Goal: Task Accomplishment & Management: Complete application form

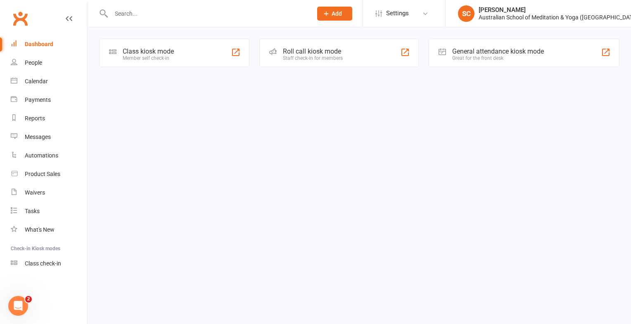
click at [128, 14] on input "text" at bounding box center [208, 14] width 198 height 12
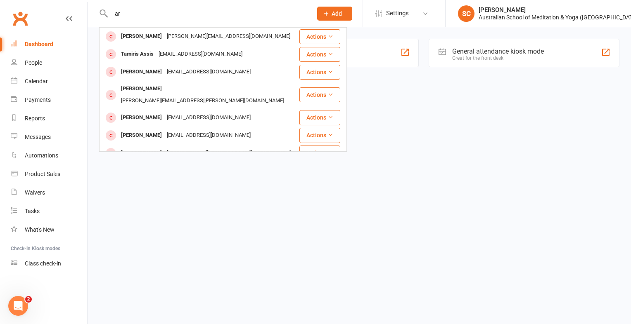
type input "a"
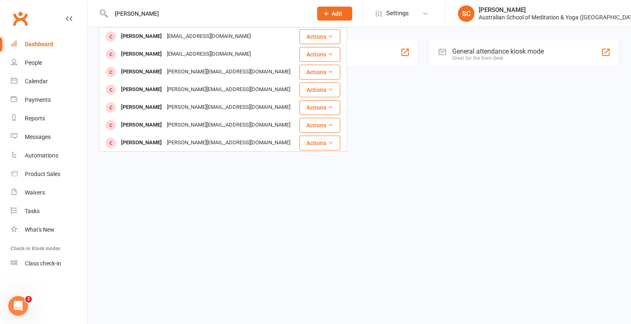
type input "sarah Pentalao"
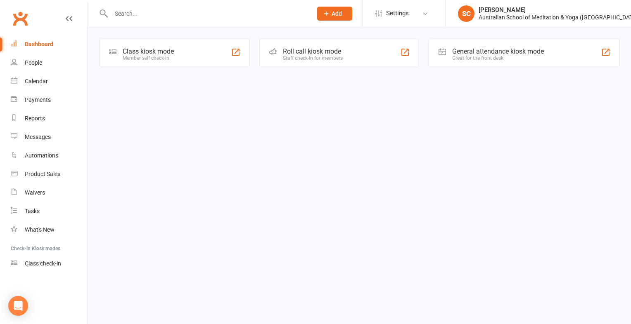
click at [130, 12] on input "text" at bounding box center [208, 14] width 198 height 12
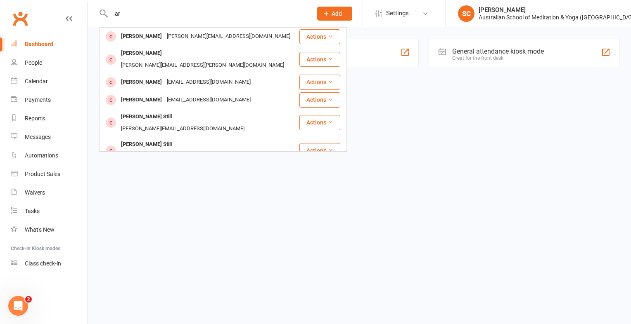
type input "a"
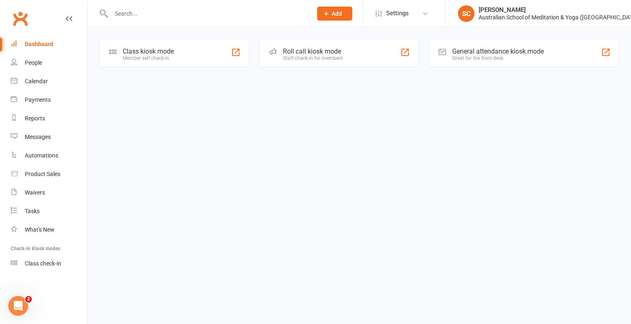
click at [137, 14] on input "text" at bounding box center [208, 14] width 198 height 12
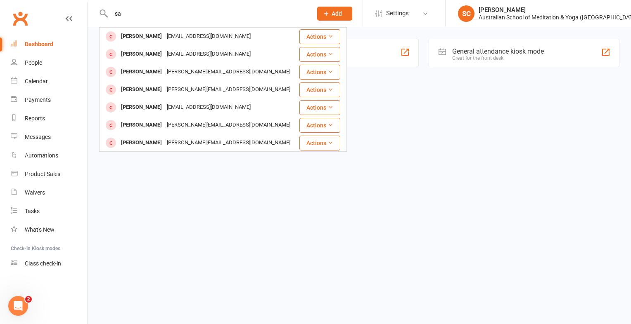
type input "s"
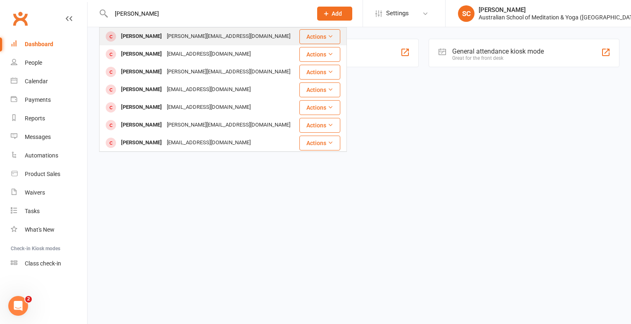
type input "christine foudou"
click at [170, 39] on div "christine_foudoulis@hotmail.com" at bounding box center [228, 37] width 128 height 12
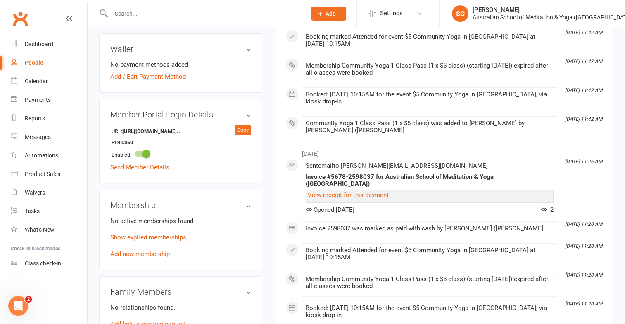
scroll to position [245, 0]
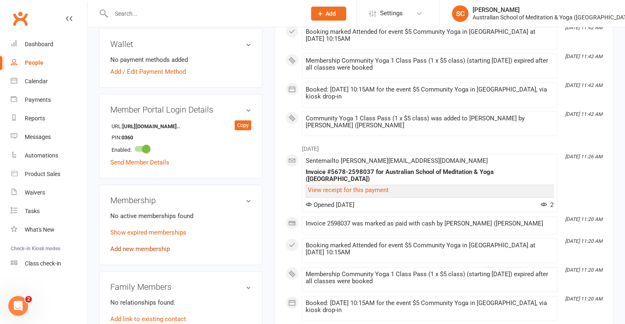
click at [164, 246] on link "Add new membership" at bounding box center [139, 249] width 59 height 7
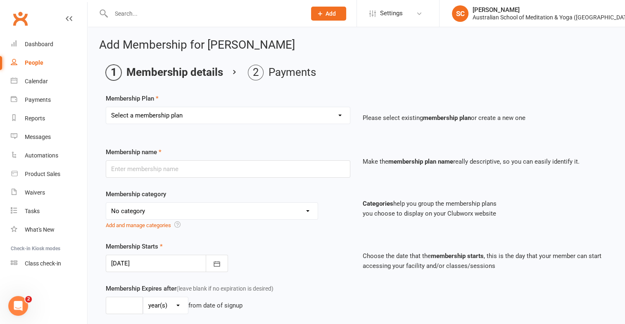
click at [339, 115] on select "Select a membership plan First Time Intro Offer (1 month Unlimited Meditation &…" at bounding box center [228, 115] width 244 height 17
select select "7"
click at [106, 107] on select "Select a membership plan First Time Intro Offer (1 month Unlimited Meditation &…" at bounding box center [228, 115] width 244 height 17
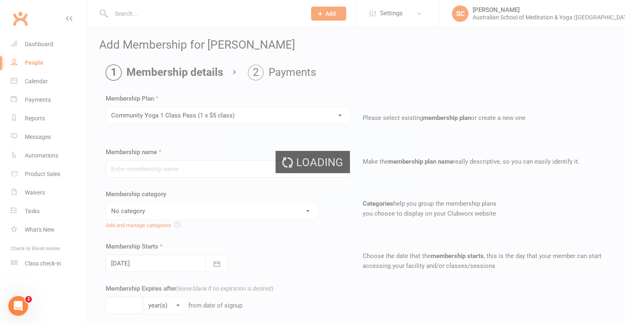
type input "Community Yoga 1 Class Pass (1 x $5 class)"
select select "4"
type input "3"
select select "2"
type input "1"
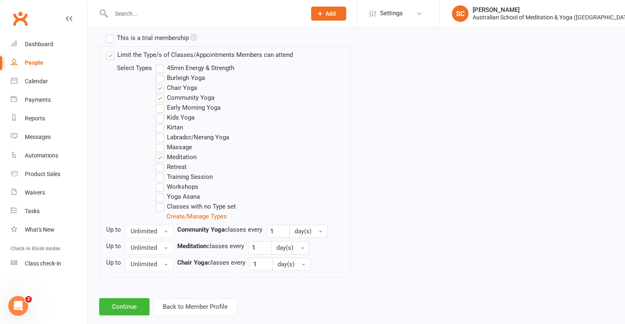
scroll to position [421, 0]
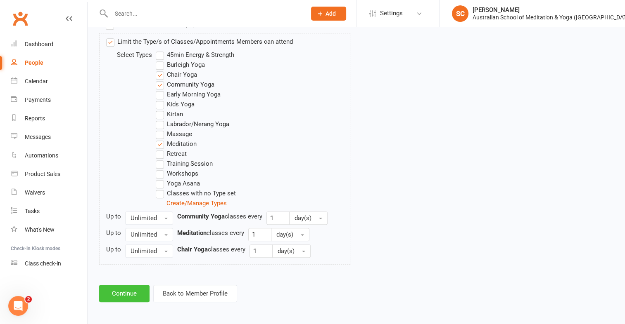
click at [134, 296] on button "Continue" at bounding box center [124, 293] width 50 height 17
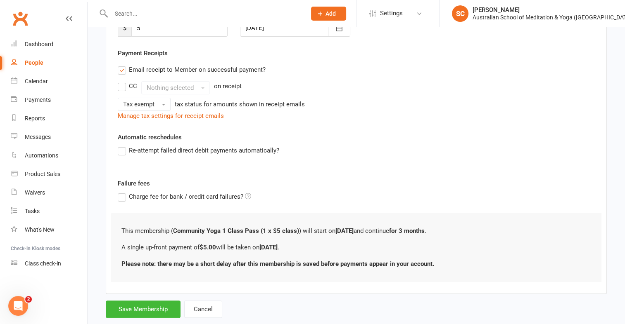
scroll to position [157, 0]
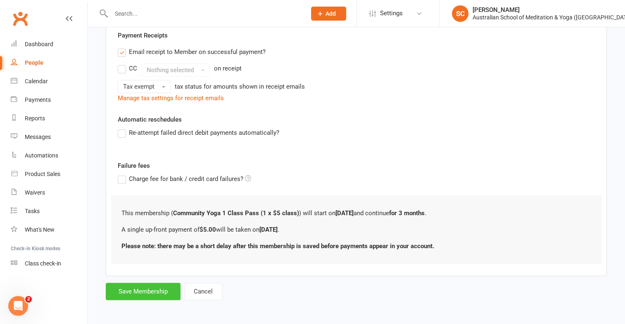
click at [139, 291] on button "Save Membership" at bounding box center [143, 291] width 75 height 17
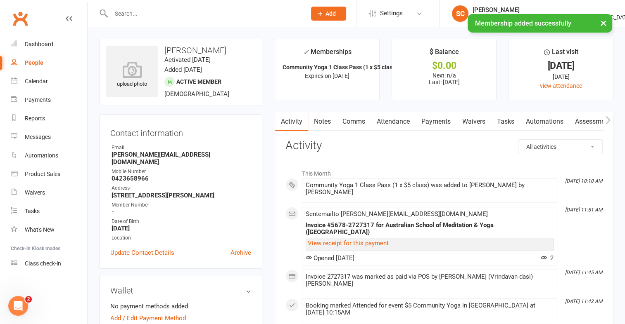
click at [436, 118] on link "Payments" at bounding box center [435, 121] width 41 height 19
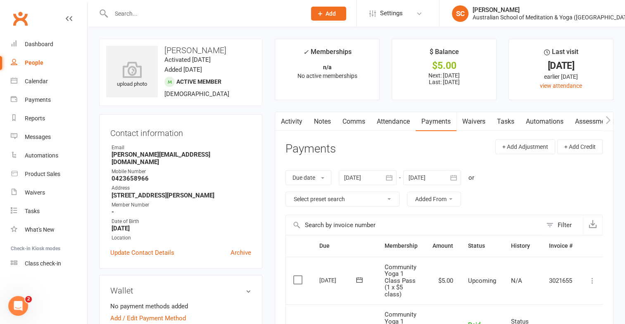
click at [298, 279] on label at bounding box center [298, 280] width 11 height 8
click at [298, 276] on input "checkbox" at bounding box center [295, 276] width 5 height 0
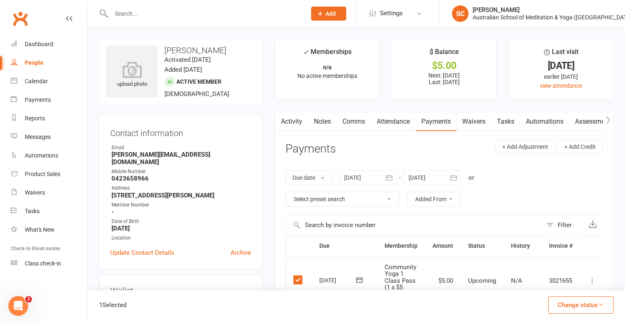
click at [596, 279] on icon at bounding box center [592, 281] width 8 height 8
click at [563, 314] on link "Mark as Paid (POS)" at bounding box center [556, 313] width 82 height 17
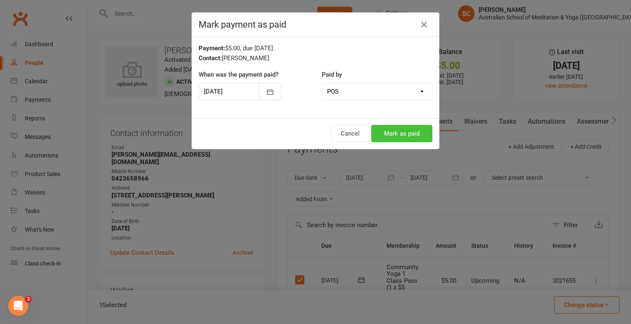
click at [404, 136] on button "Mark as paid" at bounding box center [401, 133] width 61 height 17
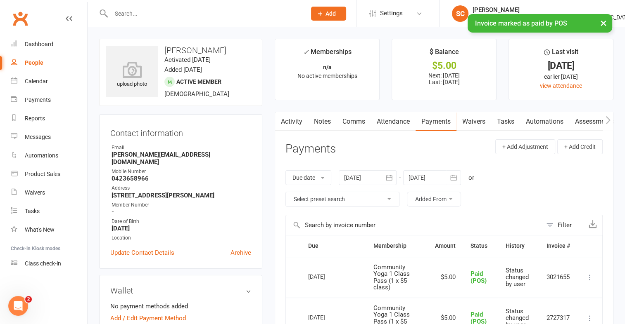
click at [143, 11] on input "text" at bounding box center [205, 14] width 192 height 12
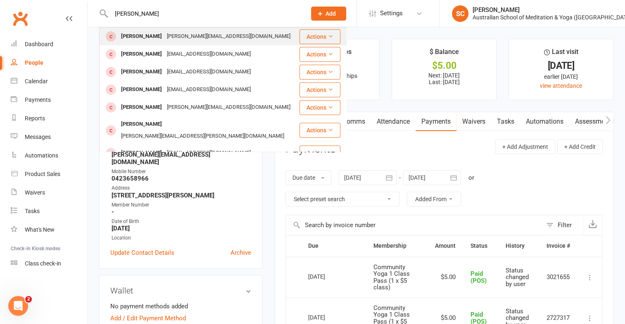
type input "cherie ishi"
click at [150, 40] on div "Cherie Ishiyama" at bounding box center [141, 37] width 46 height 12
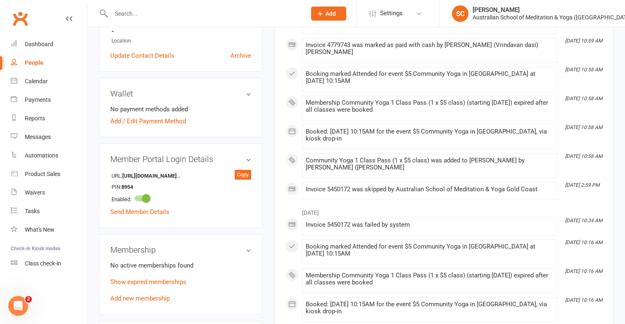
scroll to position [213, 0]
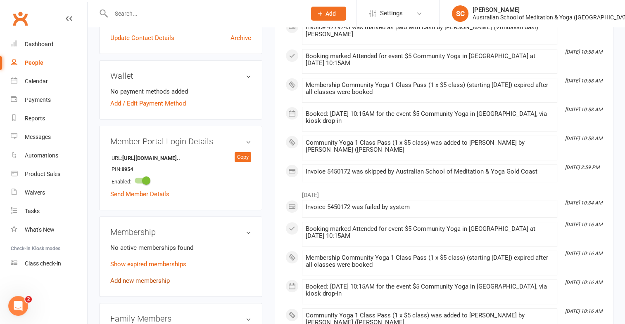
click at [140, 277] on link "Add new membership" at bounding box center [139, 280] width 59 height 7
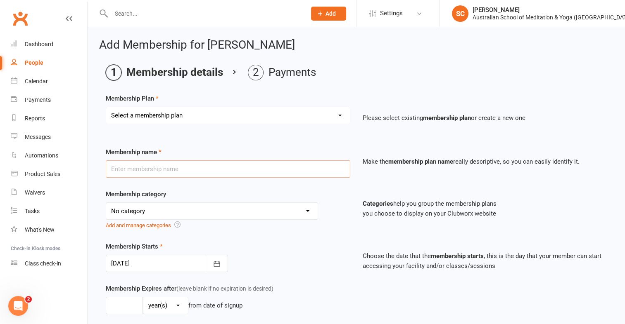
click at [166, 173] on input "text" at bounding box center [228, 169] width 244 height 17
click at [338, 116] on select "Select a membership plan First Time Intro Offer (1 month Unlimited Meditation &…" at bounding box center [228, 115] width 244 height 17
select select "7"
click at [106, 107] on select "Select a membership plan First Time Intro Offer (1 month Unlimited Meditation &…" at bounding box center [228, 115] width 244 height 17
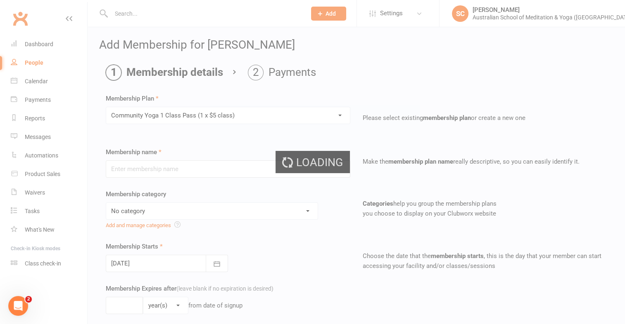
type input "Community Yoga 1 Class Pass (1 x $5 class)"
select select "4"
type input "3"
select select "2"
type input "1"
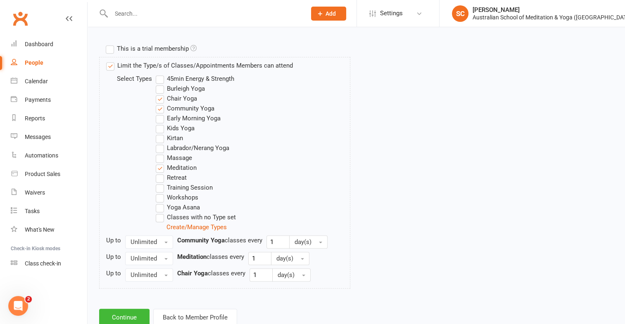
scroll to position [421, 0]
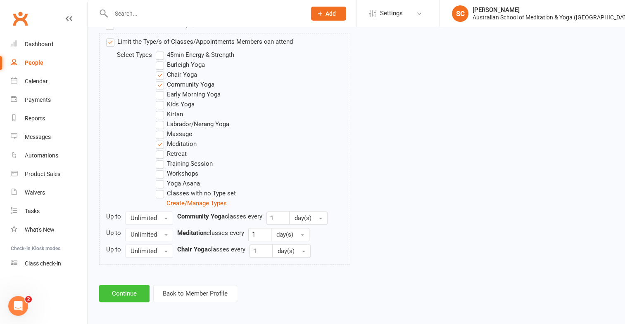
click at [134, 296] on button "Continue" at bounding box center [124, 293] width 50 height 17
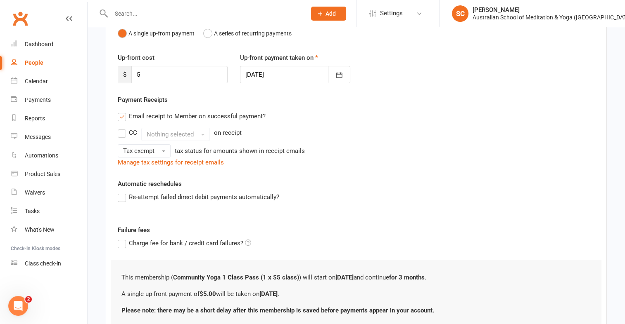
scroll to position [157, 0]
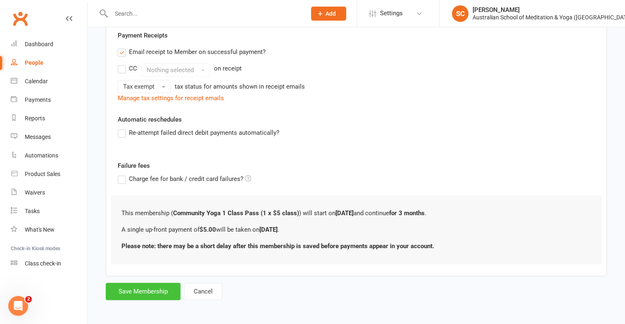
click at [154, 286] on button "Save Membership" at bounding box center [143, 291] width 75 height 17
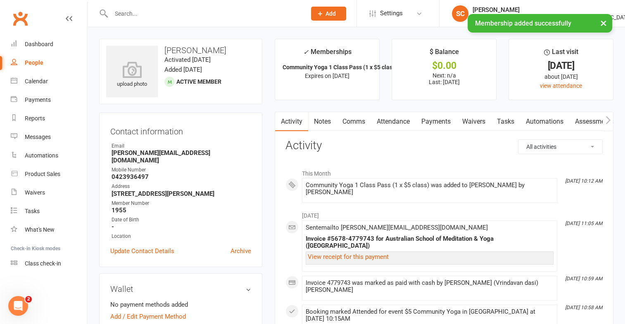
click at [440, 121] on link "Payments" at bounding box center [435, 121] width 41 height 19
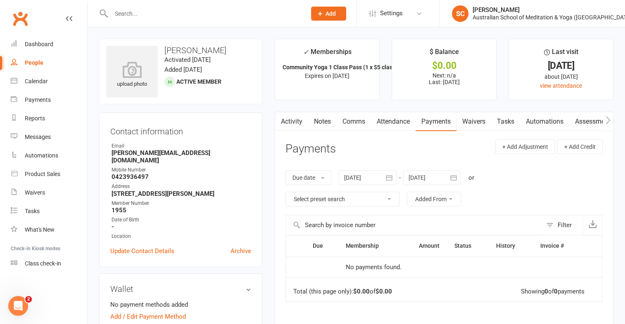
click at [438, 120] on link "Payments" at bounding box center [435, 121] width 41 height 19
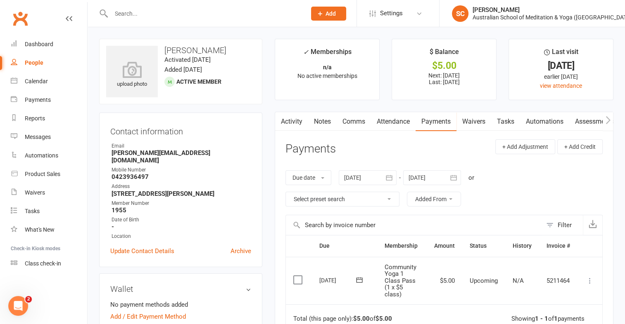
click at [295, 279] on label at bounding box center [298, 280] width 11 height 8
click at [295, 276] on input "checkbox" at bounding box center [295, 276] width 5 height 0
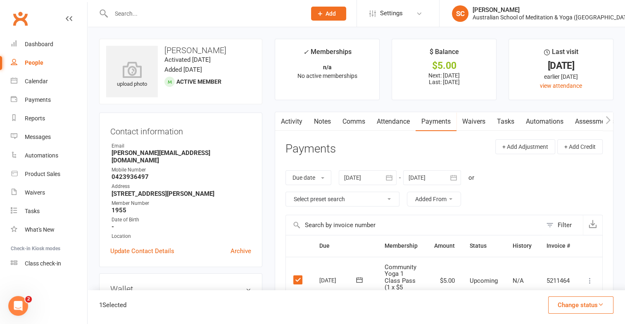
click at [591, 280] on icon at bounding box center [589, 281] width 8 height 8
click at [556, 298] on link "Mark as Paid (Cash)" at bounding box center [553, 297] width 82 height 17
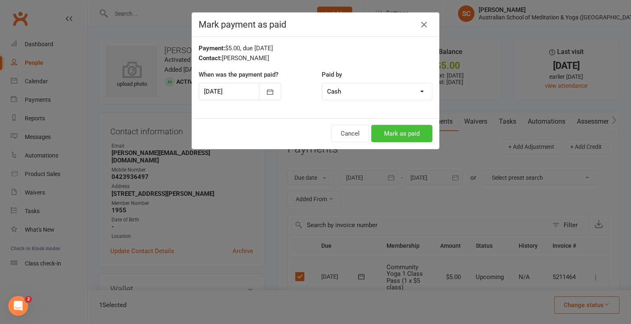
click at [387, 129] on button "Mark as paid" at bounding box center [401, 133] width 61 height 17
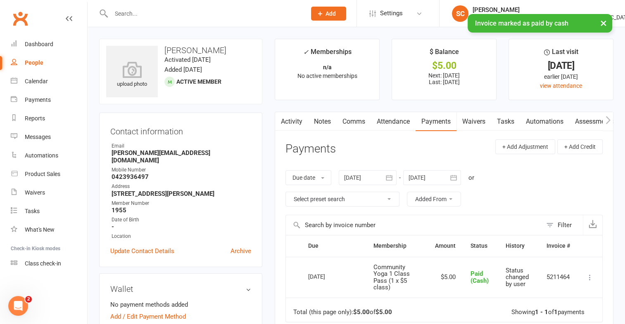
click at [147, 14] on input "text" at bounding box center [205, 14] width 192 height 12
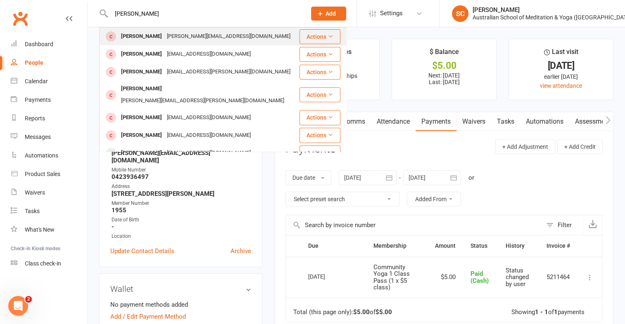
type input "russel"
click at [130, 37] on div "[PERSON_NAME]" at bounding box center [141, 37] width 46 height 12
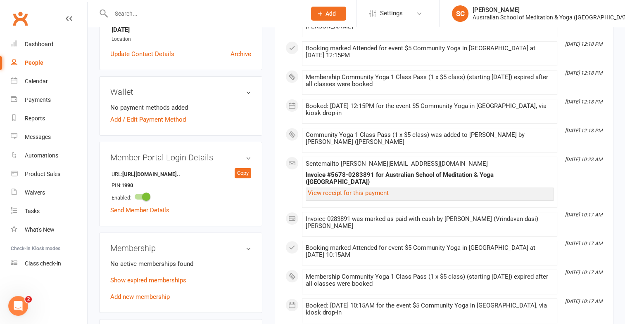
scroll to position [234, 0]
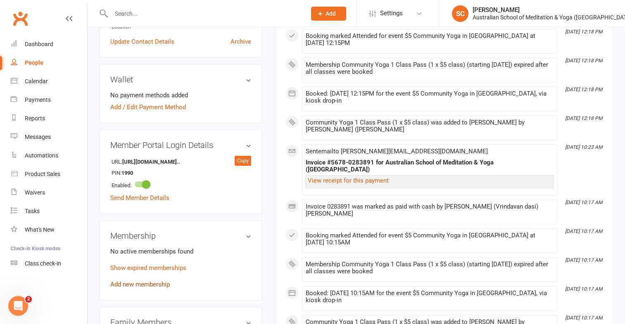
click at [142, 281] on link "Add new membership" at bounding box center [139, 284] width 59 height 7
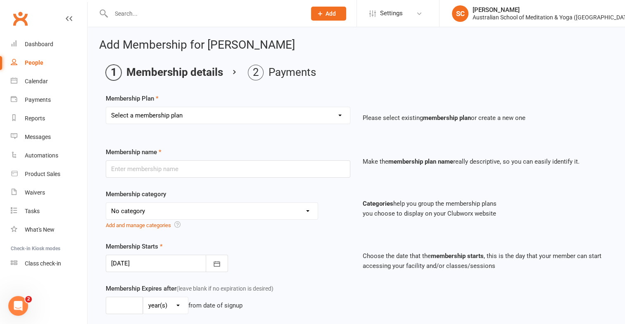
click at [338, 116] on select "Select a membership plan First Time Intro Offer (1 month Unlimited Meditation &…" at bounding box center [228, 115] width 244 height 17
select select "7"
click at [106, 107] on select "Select a membership plan First Time Intro Offer (1 month Unlimited Meditation &…" at bounding box center [228, 115] width 244 height 17
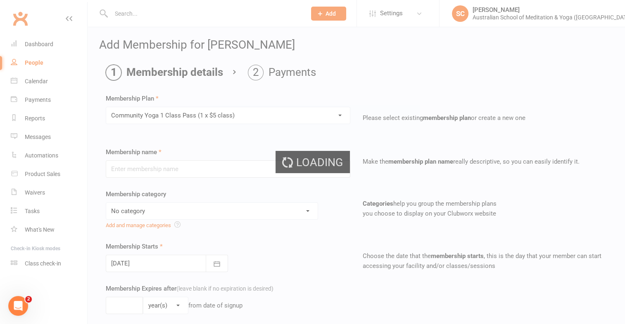
type input "Community Yoga 1 Class Pass (1 x $5 class)"
select select "4"
type input "3"
select select "2"
type input "1"
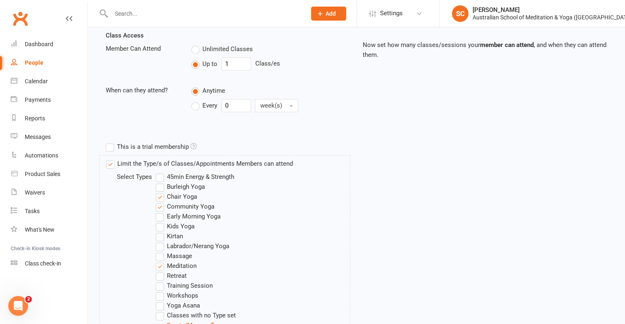
scroll to position [421, 0]
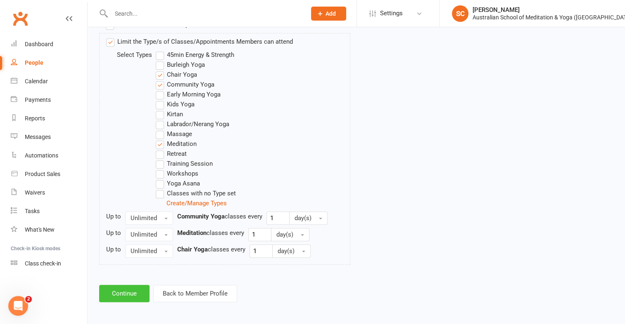
click at [136, 296] on button "Continue" at bounding box center [124, 293] width 50 height 17
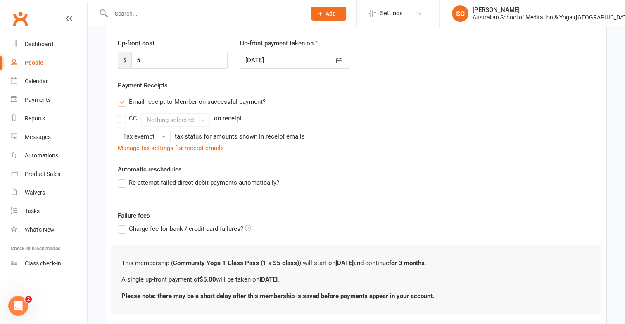
scroll to position [157, 0]
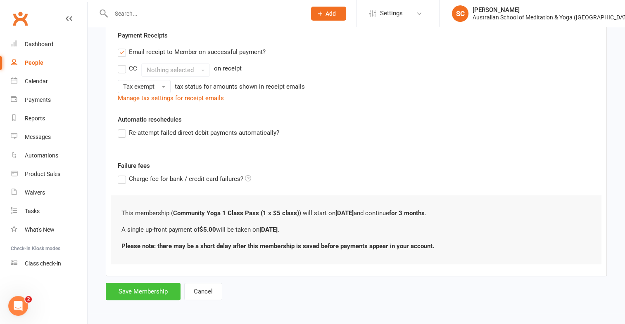
click at [145, 295] on button "Save Membership" at bounding box center [143, 291] width 75 height 17
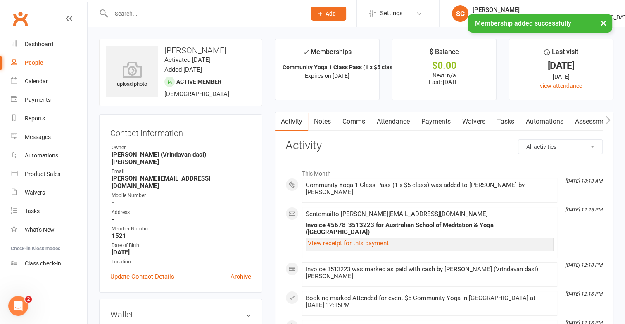
click at [424, 120] on link "Payments" at bounding box center [435, 121] width 41 height 19
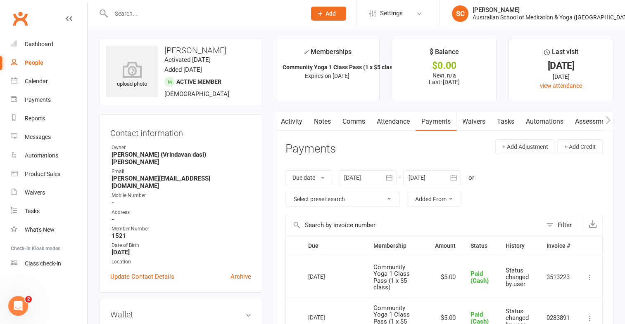
click at [443, 121] on link "Payments" at bounding box center [435, 121] width 41 height 19
click at [438, 123] on link "Payments" at bounding box center [435, 121] width 41 height 19
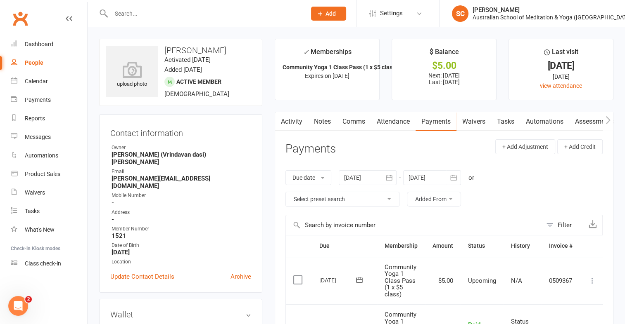
click at [299, 283] on label at bounding box center [298, 280] width 11 height 8
click at [298, 276] on input "checkbox" at bounding box center [295, 276] width 5 height 0
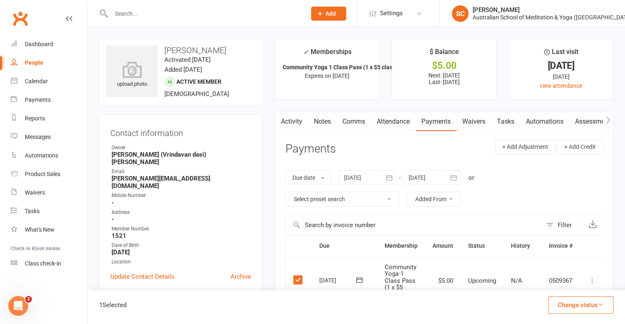
click at [593, 282] on icon at bounding box center [592, 281] width 8 height 8
click at [573, 299] on link "Mark as Paid (Cash)" at bounding box center [556, 297] width 82 height 17
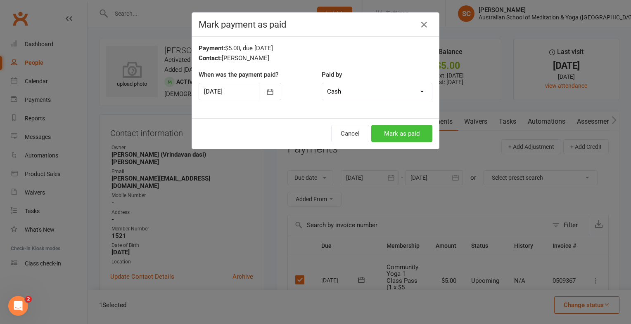
click at [415, 134] on button "Mark as paid" at bounding box center [401, 133] width 61 height 17
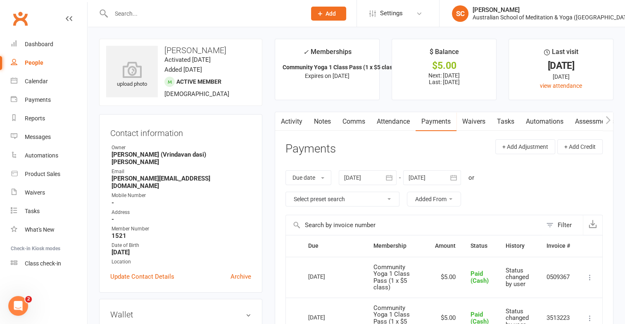
click at [179, 12] on input "text" at bounding box center [205, 14] width 192 height 12
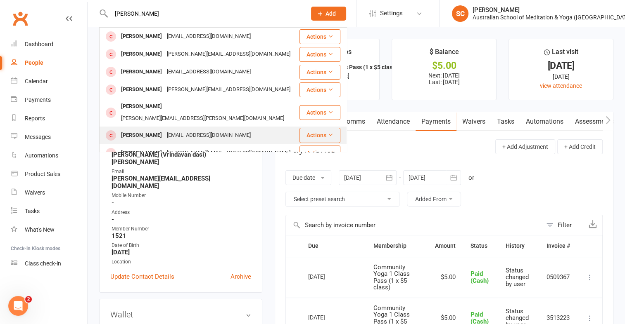
type input "[PERSON_NAME]"
click at [164, 130] on div "[EMAIL_ADDRESS][DOMAIN_NAME]" at bounding box center [208, 136] width 89 height 12
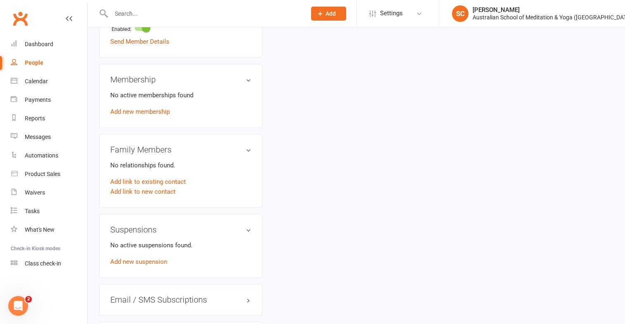
scroll to position [360, 0]
click at [157, 111] on link "Add new membership" at bounding box center [139, 110] width 59 height 7
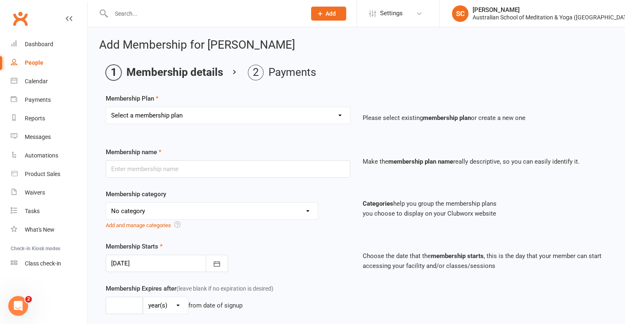
click at [338, 115] on select "Select a membership plan First Time Intro Offer (1 month Unlimited Meditation &…" at bounding box center [228, 115] width 244 height 17
select select "7"
click at [106, 107] on select "Select a membership plan First Time Intro Offer (1 month Unlimited Meditation &…" at bounding box center [228, 115] width 244 height 17
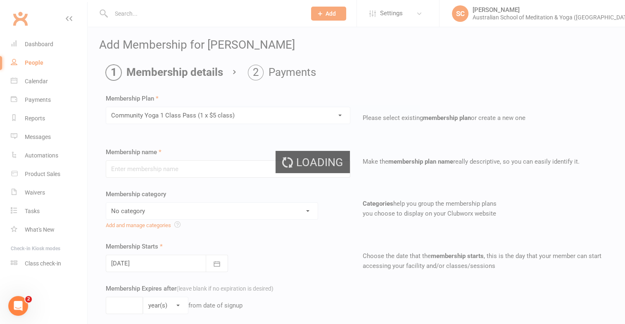
type input "Community Yoga 1 Class Pass (1 x $5 class)"
select select "4"
type input "3"
select select "2"
type input "1"
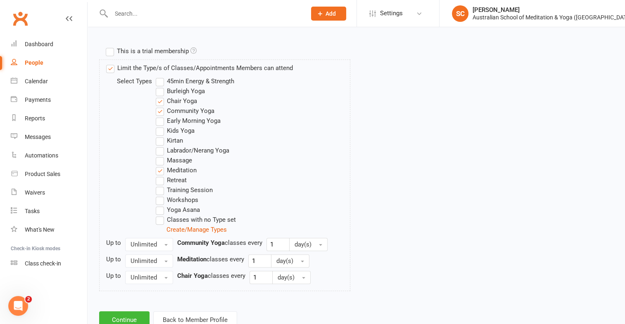
scroll to position [421, 0]
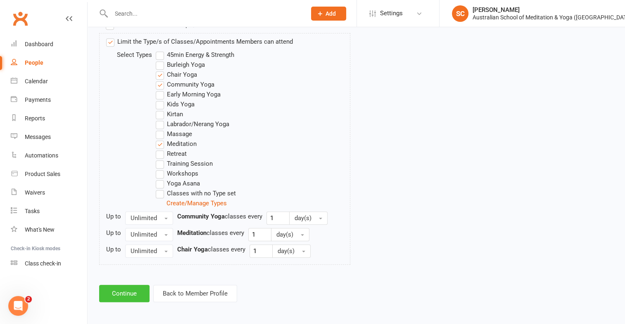
click at [144, 293] on button "Continue" at bounding box center [124, 293] width 50 height 17
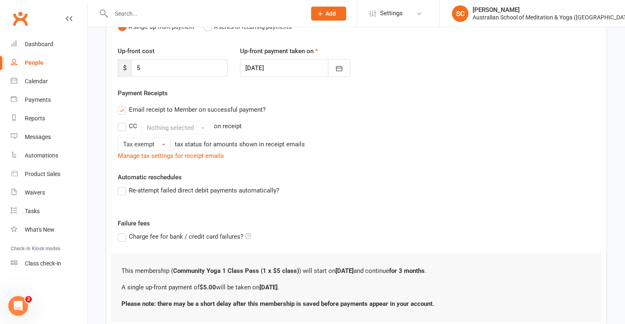
scroll to position [157, 0]
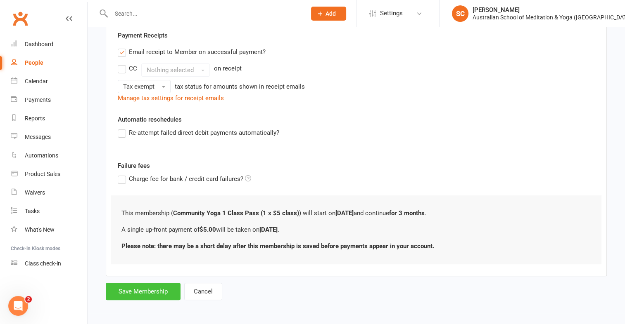
click at [123, 289] on button "Save Membership" at bounding box center [143, 291] width 75 height 17
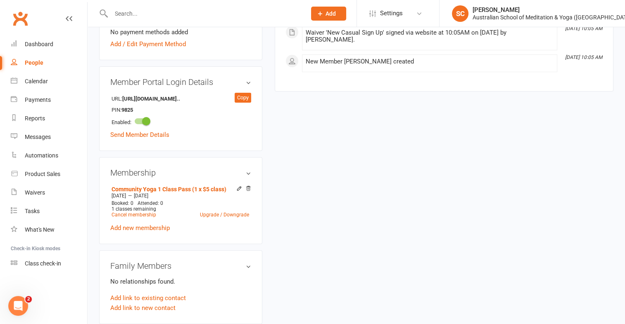
scroll to position [268, 0]
click at [378, 62] on div "New Member Sarah Pantaleo created" at bounding box center [429, 60] width 248 height 7
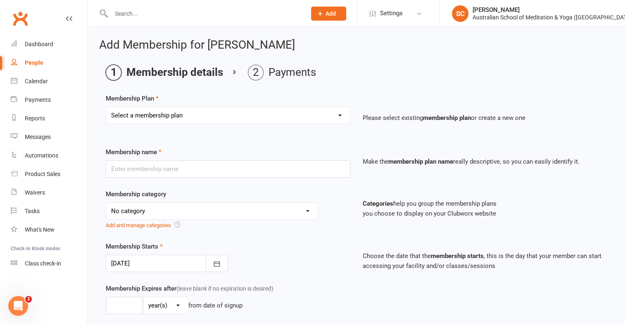
click at [337, 117] on select "Select a membership plan First Time Intro Offer (1 month Unlimited Meditation &…" at bounding box center [228, 115] width 244 height 17
select select "8"
click at [106, 107] on select "Select a membership plan First Time Intro Offer (1 month Unlimited Meditation &…" at bounding box center [228, 115] width 244 height 17
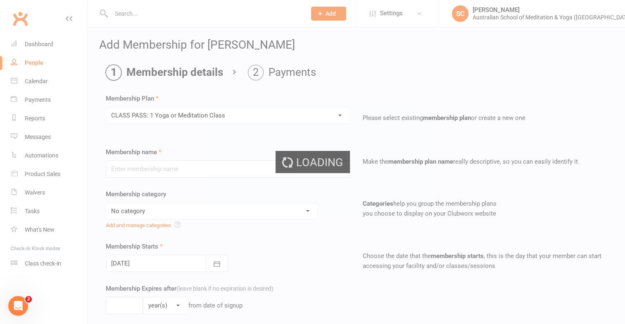
type input "CLASS PASS: 1 Yoga or Meditation Class"
select select "4"
type input "3"
select select "2"
type input "1"
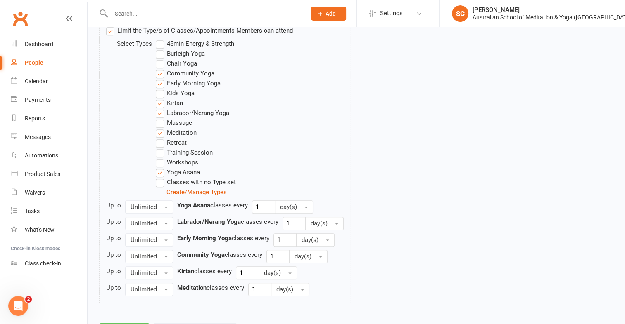
scroll to position [471, 0]
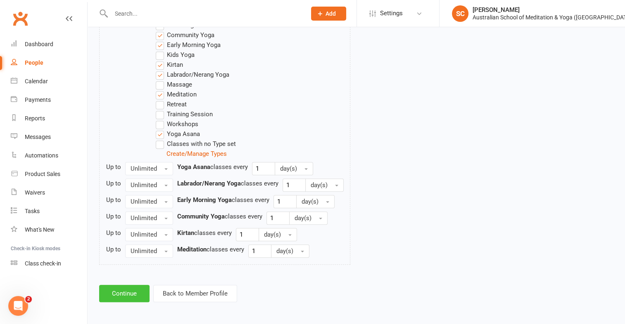
click at [119, 295] on button "Continue" at bounding box center [124, 293] width 50 height 17
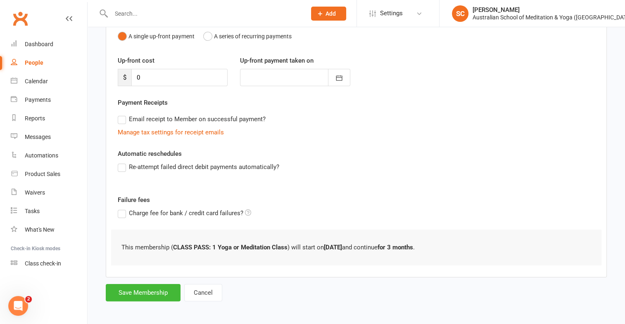
scroll to position [91, 0]
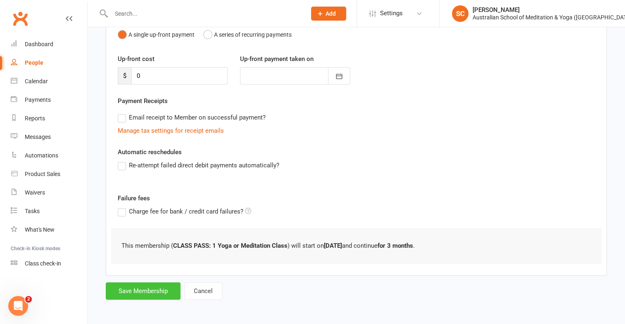
click at [151, 291] on button "Save Membership" at bounding box center [143, 291] width 75 height 17
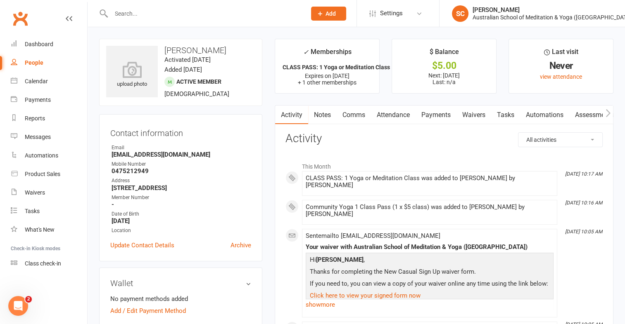
click at [315, 205] on div "Community Yoga 1 Class Pass (1 x $5 class) was added to Sarah Pantaleo by Sue C…" at bounding box center [429, 211] width 248 height 14
click at [577, 200] on icon "Aug 17, 10:16 AM" at bounding box center [583, 203] width 37 height 6
click at [448, 116] on link "Payments" at bounding box center [435, 115] width 41 height 19
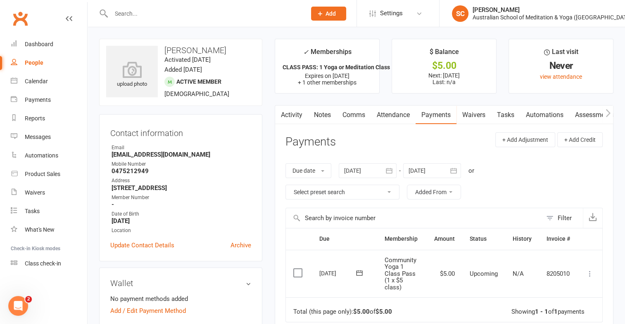
click at [588, 275] on icon at bounding box center [589, 274] width 8 height 8
drag, startPoint x: 588, startPoint y: 275, endPoint x: 621, endPoint y: 163, distance: 116.4
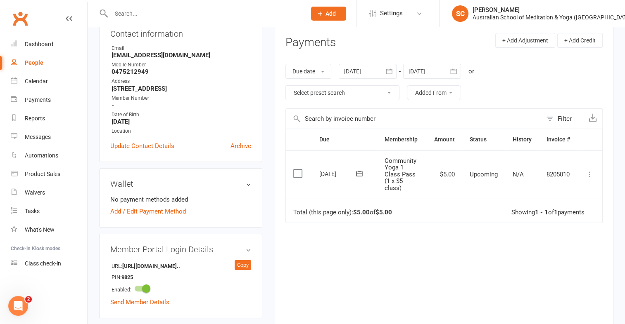
scroll to position [102, 0]
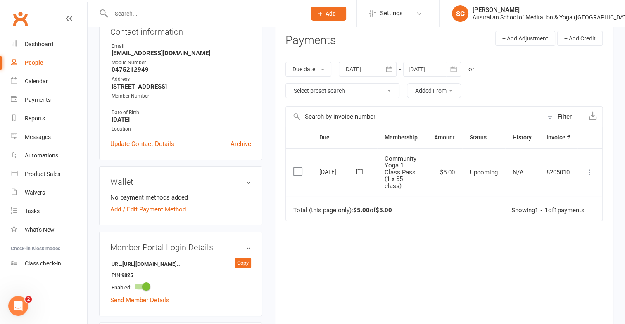
click at [591, 173] on icon at bounding box center [589, 172] width 8 height 8
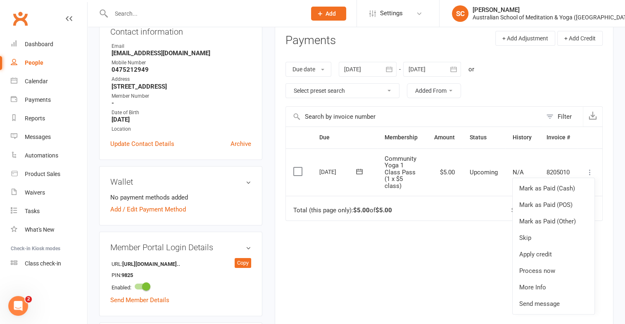
click at [588, 172] on icon at bounding box center [589, 172] width 8 height 8
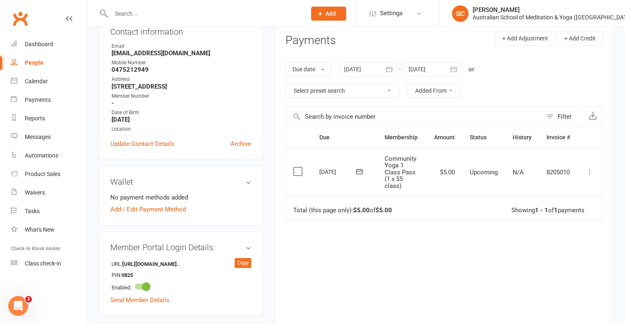
click at [388, 136] on th "Membership" at bounding box center [402, 137] width 50 height 21
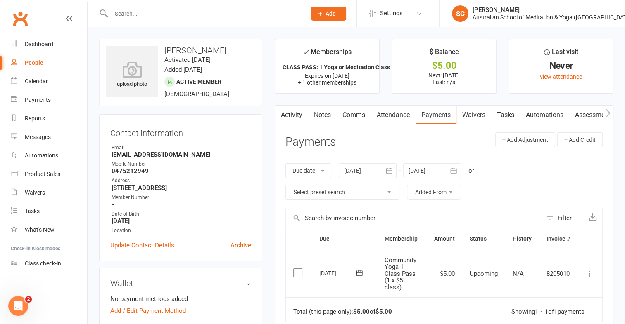
click at [411, 236] on th "Membership" at bounding box center [402, 239] width 50 height 21
click at [408, 239] on th "Membership" at bounding box center [402, 239] width 50 height 21
click at [589, 275] on icon at bounding box center [589, 274] width 8 height 8
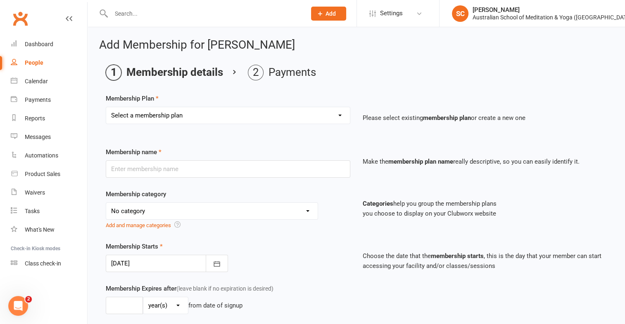
click at [132, 16] on input "text" at bounding box center [205, 14] width 192 height 12
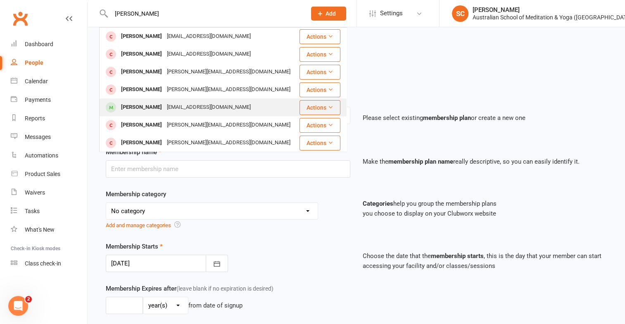
type input "sarah pent"
click at [157, 107] on div "Sarah Pantaleo" at bounding box center [141, 108] width 46 height 12
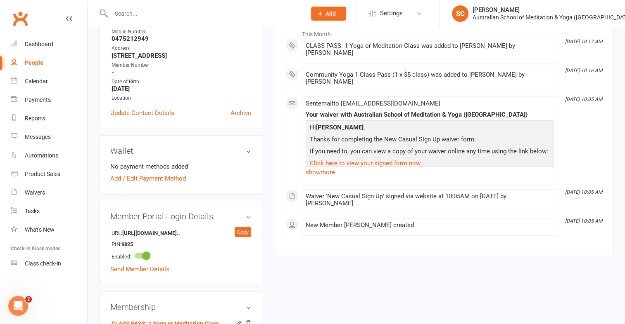
scroll to position [111, 0]
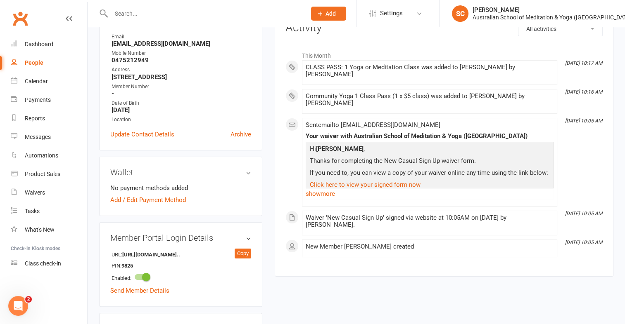
click at [478, 93] on div "Community Yoga 1 Class Pass (1 x $5 class) was added to Sarah Pantaleo by Sue C…" at bounding box center [429, 100] width 248 height 14
click at [305, 93] on span at bounding box center [305, 93] width 0 height 0
click at [346, 95] on div "Community Yoga 1 Class Pass (1 x $5 class) was added to Sarah Pantaleo by Sue C…" at bounding box center [429, 100] width 248 height 14
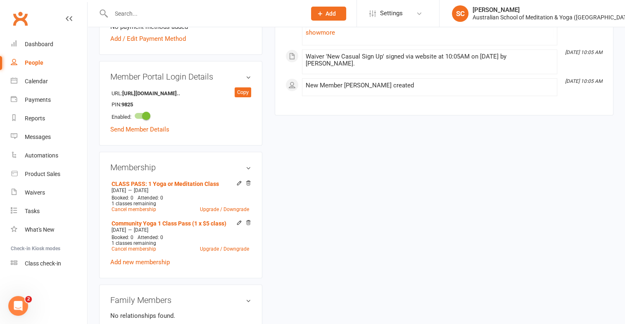
scroll to position [277, 0]
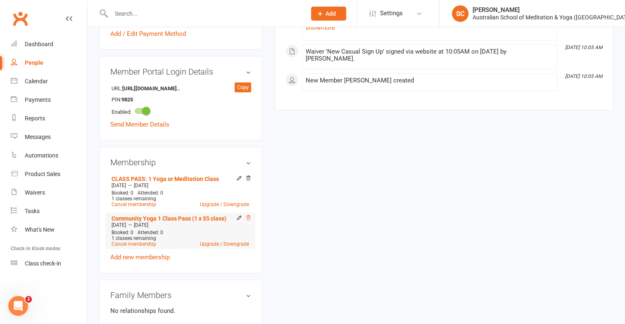
click at [247, 219] on icon at bounding box center [248, 218] width 6 height 6
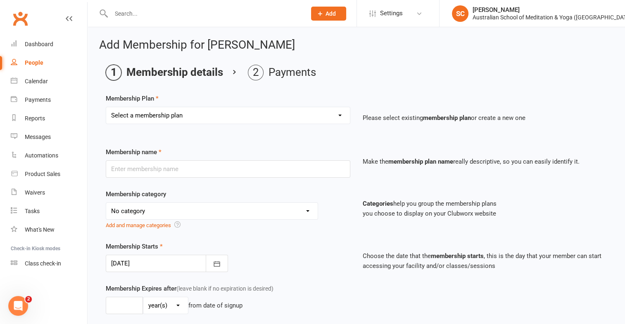
click at [116, 12] on input "text" at bounding box center [205, 14] width 192 height 12
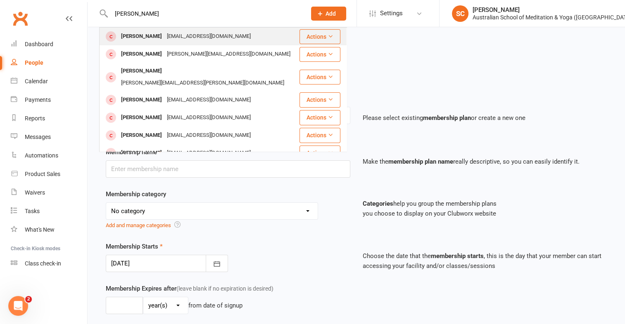
type input "emma joll"
click at [318, 36] on button "Actions" at bounding box center [319, 36] width 41 height 15
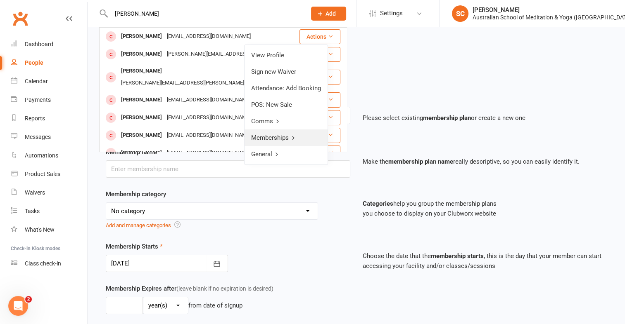
click at [272, 136] on link "Memberships" at bounding box center [285, 138] width 83 height 17
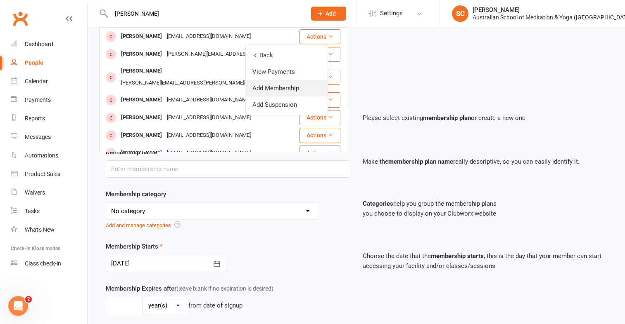
click at [279, 90] on link "Add Membership" at bounding box center [287, 88] width 82 height 17
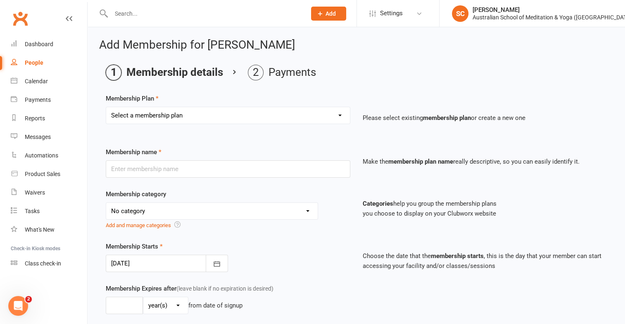
click at [342, 114] on select "Select a membership plan First Time Intro Offer (1 month Unlimited Meditation &…" at bounding box center [228, 115] width 244 height 17
select select "4"
click at [106, 107] on select "Select a membership plan First Time Intro Offer (1 month Unlimited Meditation &…" at bounding box center [228, 115] width 244 height 17
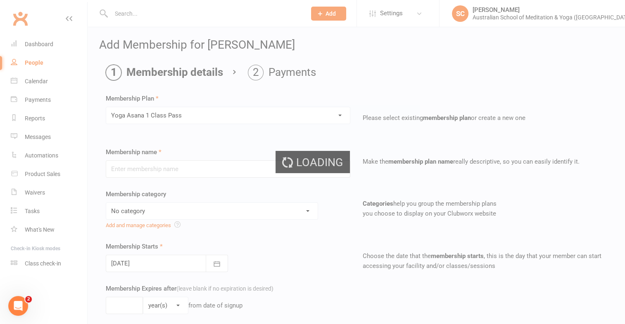
type input "Yoga Asana 1 Class Pass"
select select "4"
type input "3"
select select "2"
type input "1"
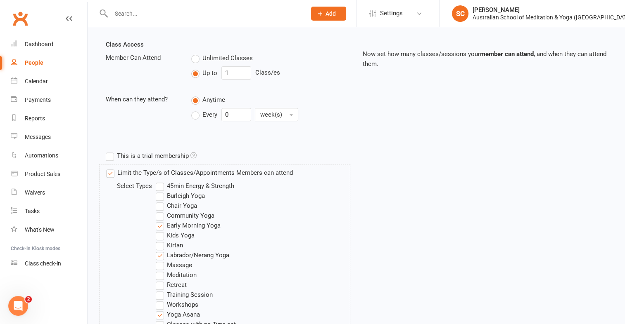
scroll to position [421, 0]
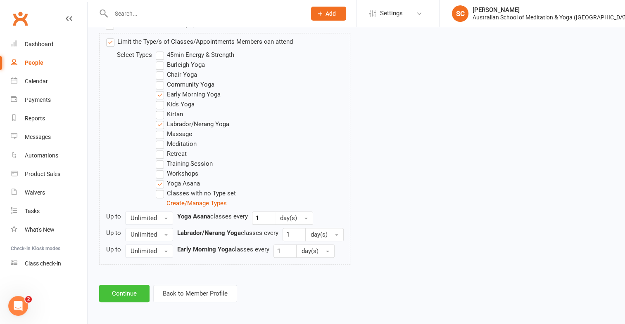
click at [129, 291] on button "Continue" at bounding box center [124, 293] width 50 height 17
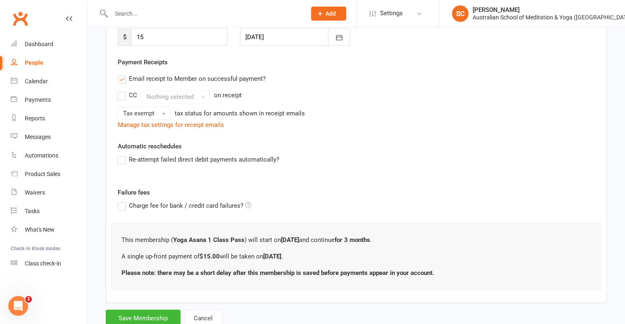
scroll to position [130, 0]
click at [138, 315] on button "Save Membership" at bounding box center [143, 318] width 75 height 17
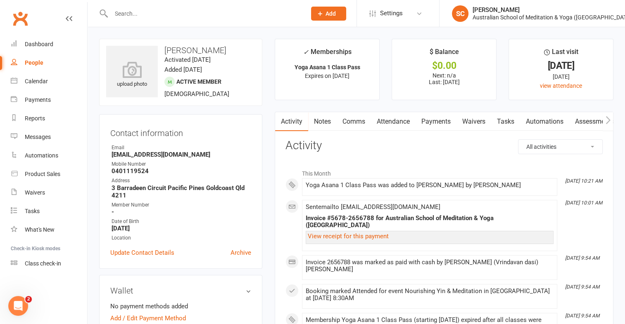
click at [432, 121] on link "Payments" at bounding box center [435, 121] width 41 height 19
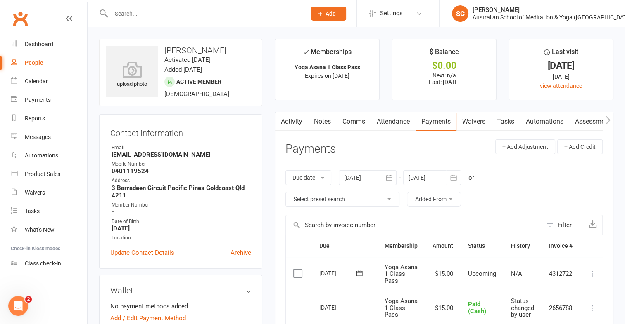
click at [590, 273] on icon at bounding box center [592, 274] width 8 height 8
click at [559, 288] on link "Mark as Paid (Cash)" at bounding box center [556, 290] width 82 height 17
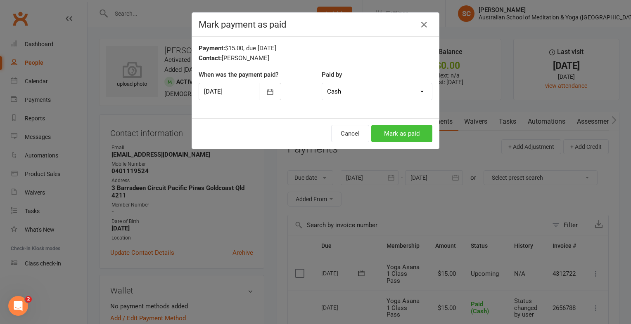
click at [405, 135] on button "Mark as paid" at bounding box center [401, 133] width 61 height 17
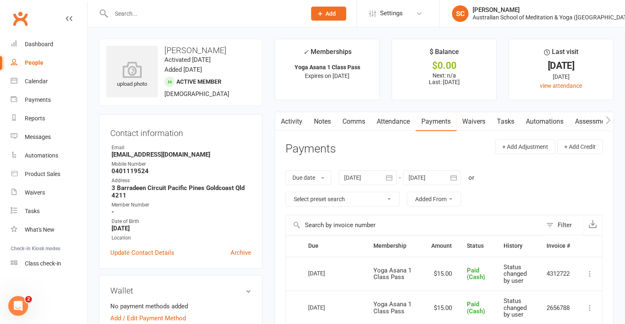
click at [132, 14] on input "text" at bounding box center [205, 14] width 192 height 12
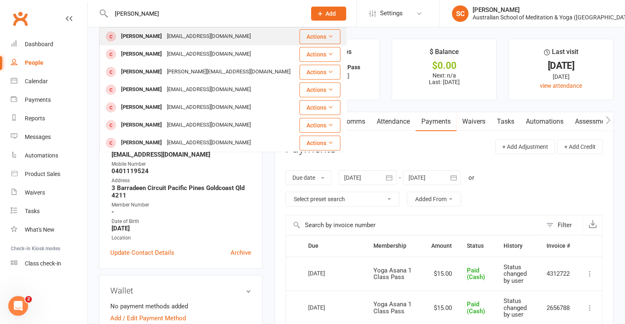
type input "tracy chipp"
click at [327, 36] on icon at bounding box center [330, 36] width 6 height 6
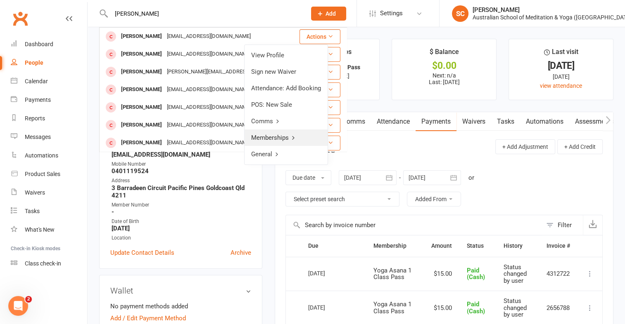
click at [292, 135] on icon at bounding box center [293, 138] width 6 height 6
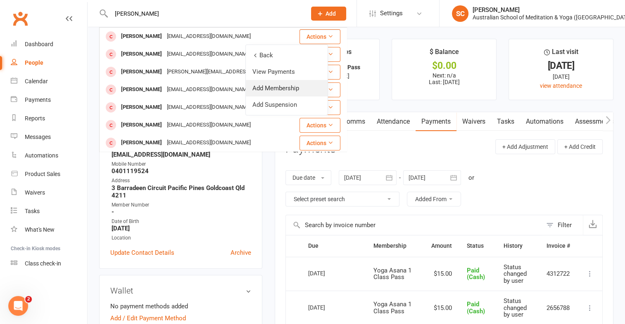
click at [280, 90] on link "Add Membership" at bounding box center [287, 88] width 82 height 17
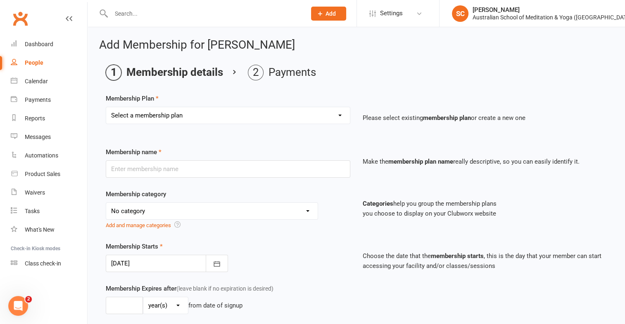
click at [337, 115] on select "Select a membership plan First Time Intro Offer (1 month Unlimited Meditation &…" at bounding box center [228, 115] width 244 height 17
select select "4"
click at [106, 107] on select "Select a membership plan First Time Intro Offer (1 month Unlimited Meditation &…" at bounding box center [228, 115] width 244 height 17
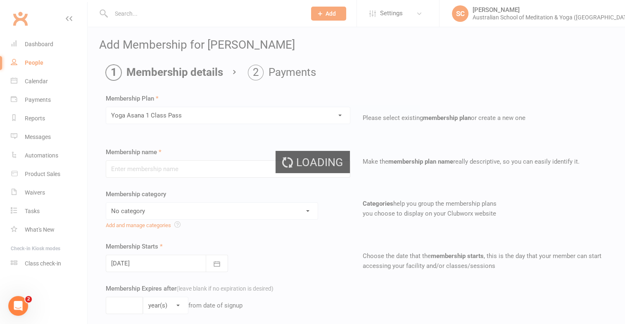
type input "Yoga Asana 1 Class Pass"
select select "4"
type input "3"
select select "2"
type input "1"
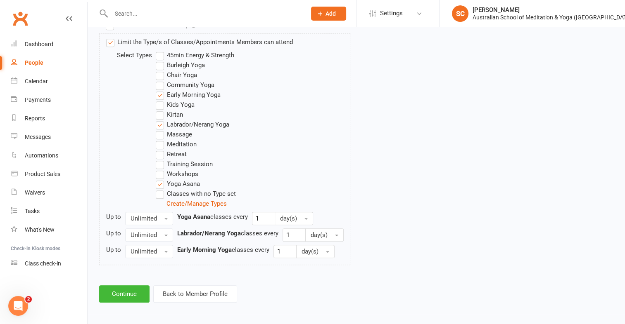
scroll to position [421, 0]
click at [130, 288] on button "Continue" at bounding box center [124, 293] width 50 height 17
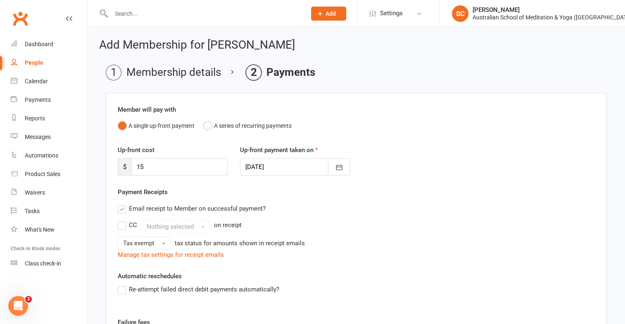
scroll to position [157, 0]
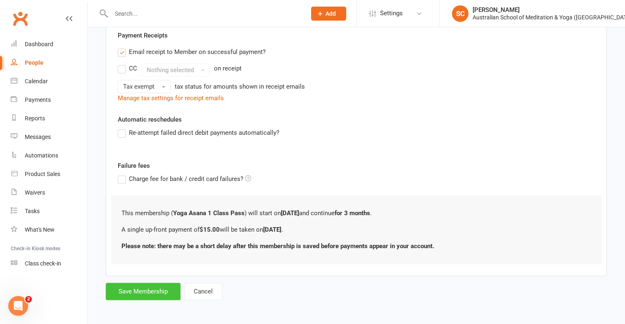
click at [127, 290] on button "Save Membership" at bounding box center [143, 291] width 75 height 17
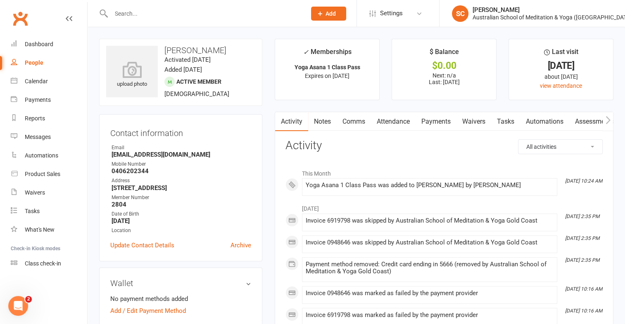
click at [442, 119] on link "Payments" at bounding box center [435, 121] width 41 height 19
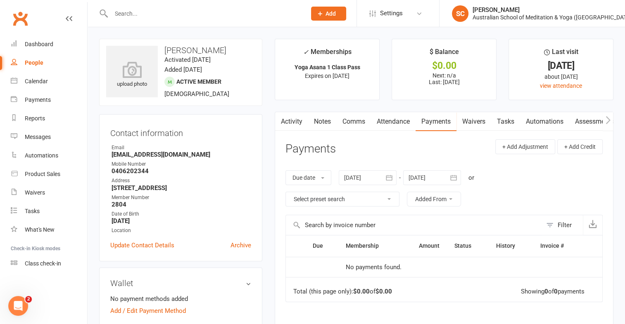
click at [437, 123] on link "Payments" at bounding box center [435, 121] width 41 height 19
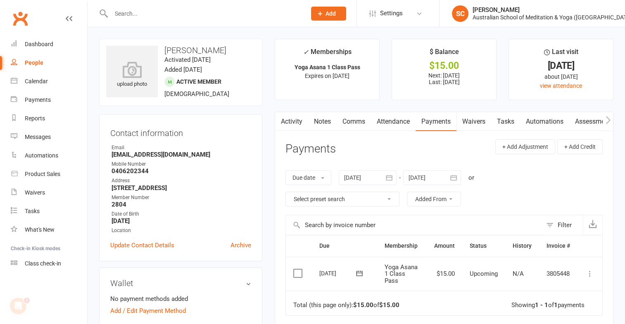
click at [588, 275] on icon at bounding box center [589, 274] width 8 height 8
click at [570, 290] on link "Mark as Paid (Cash)" at bounding box center [553, 290] width 82 height 17
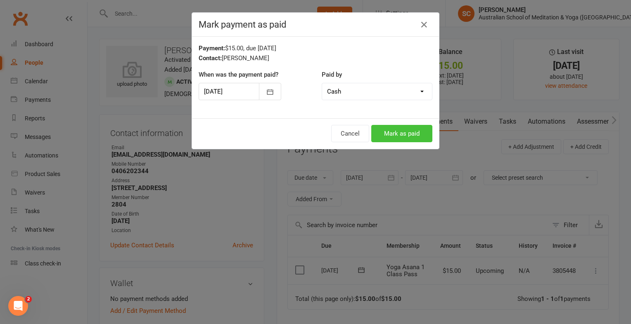
click at [406, 127] on button "Mark as paid" at bounding box center [401, 133] width 61 height 17
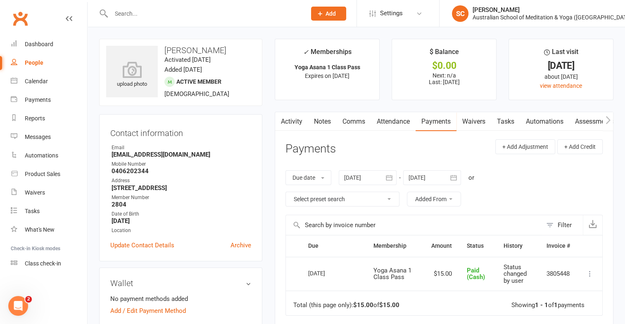
click at [127, 8] on input "text" at bounding box center [205, 14] width 192 height 12
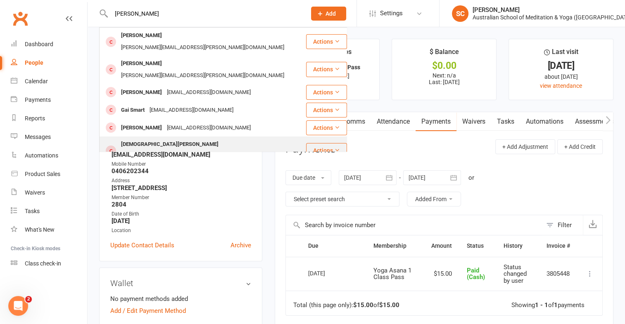
type input "[PERSON_NAME]"
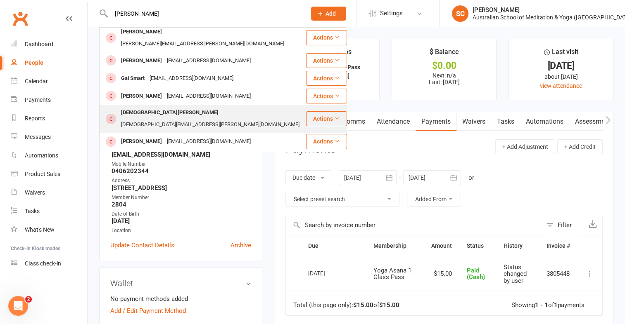
scroll to position [31, 0]
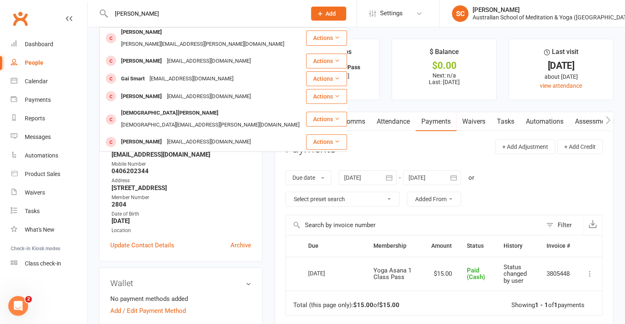
click at [314, 152] on button "Actions" at bounding box center [326, 159] width 41 height 15
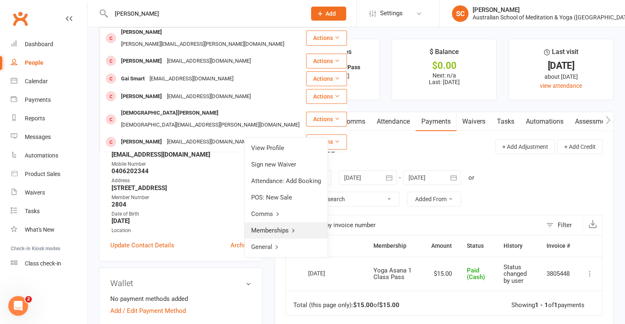
click at [281, 228] on link "Memberships" at bounding box center [285, 230] width 83 height 17
click at [273, 179] on link "Add Membership" at bounding box center [287, 181] width 82 height 17
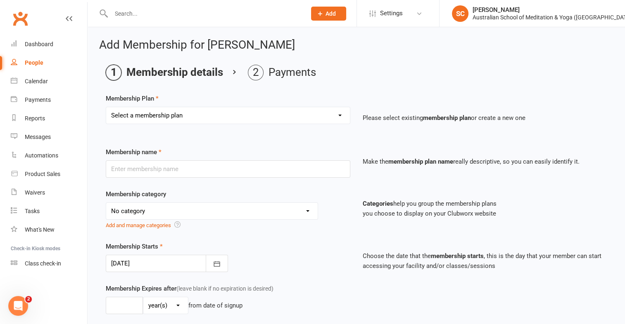
click at [340, 112] on select "Select a membership plan First Time Intro Offer (1 month Unlimited Meditation &…" at bounding box center [228, 115] width 244 height 17
select select "5"
click at [106, 107] on select "Select a membership plan First Time Intro Offer (1 month Unlimited Meditation &…" at bounding box center [228, 115] width 244 height 17
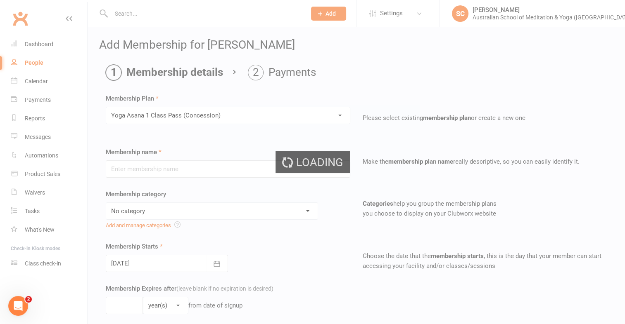
type input "Yoga Asana 1 Class Pass (Concession)"
select select "4"
type input "3"
select select "2"
type input "1"
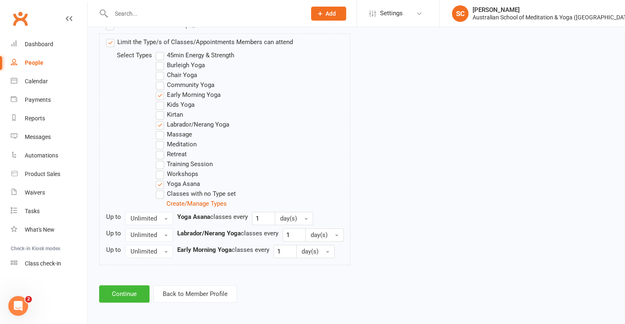
scroll to position [421, 0]
click at [130, 290] on button "Continue" at bounding box center [124, 293] width 50 height 17
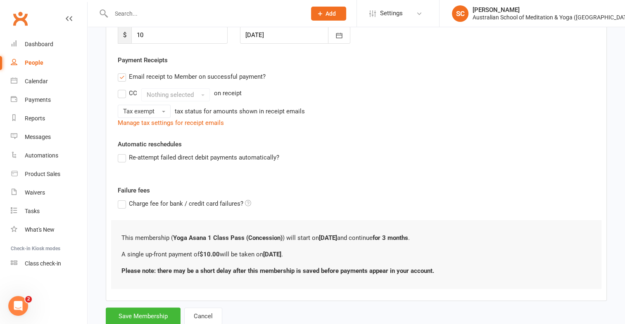
scroll to position [157, 0]
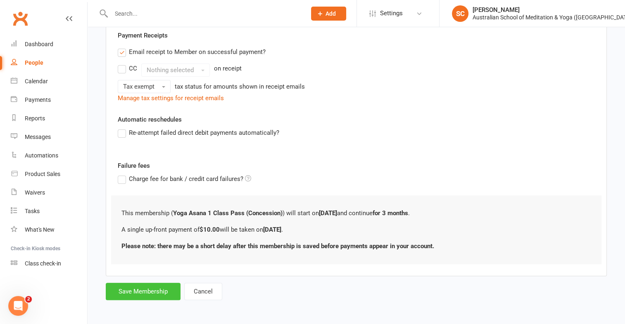
click at [159, 289] on button "Save Membership" at bounding box center [143, 291] width 75 height 17
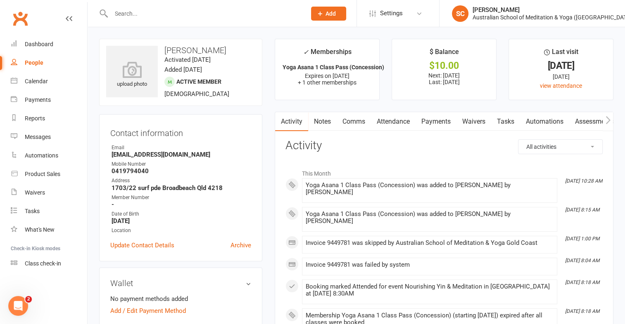
click at [436, 123] on link "Payments" at bounding box center [435, 121] width 41 height 19
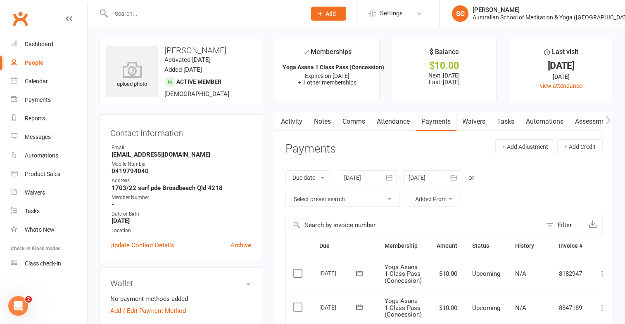
click at [601, 275] on icon at bounding box center [602, 274] width 8 height 8
click at [571, 302] on link "Mark as Paid (POS)" at bounding box center [566, 306] width 82 height 17
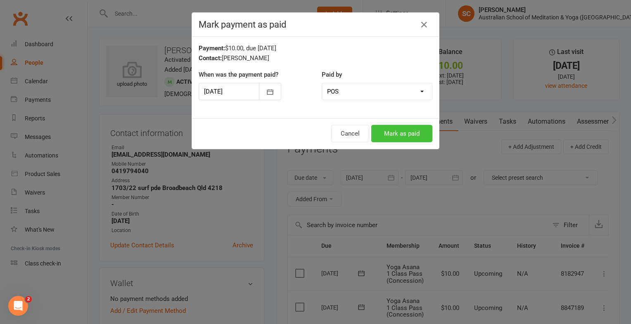
click at [408, 131] on button "Mark as paid" at bounding box center [401, 133] width 61 height 17
